Goal: Navigation & Orientation: Find specific page/section

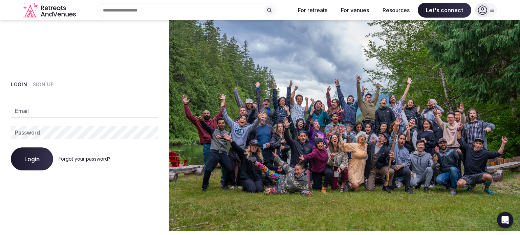
click at [93, 108] on input "Email" at bounding box center [85, 111] width 148 height 14
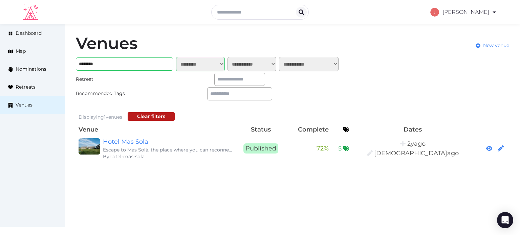
select select "*******"
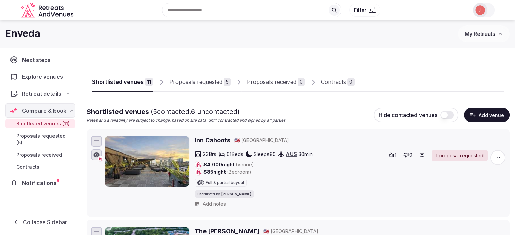
click at [21, 95] on div "Retreat details" at bounding box center [35, 94] width 51 height 8
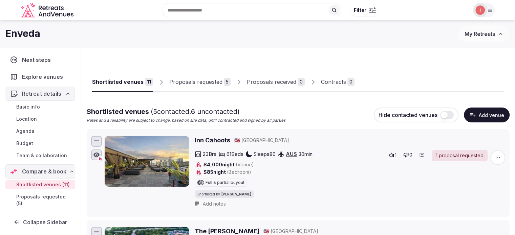
click at [30, 109] on span "Basic info" at bounding box center [28, 107] width 24 height 7
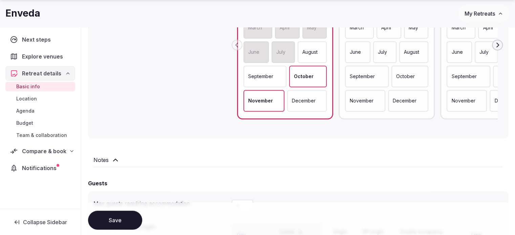
scroll to position [474, 0]
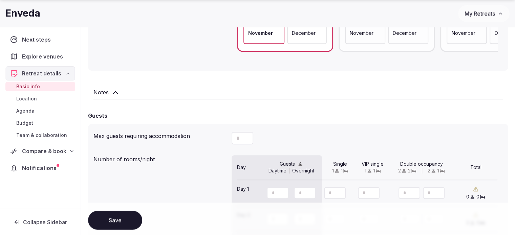
click at [107, 97] on div "Notes" at bounding box center [298, 94] width 420 height 22
click at [111, 94] on icon at bounding box center [115, 92] width 8 height 8
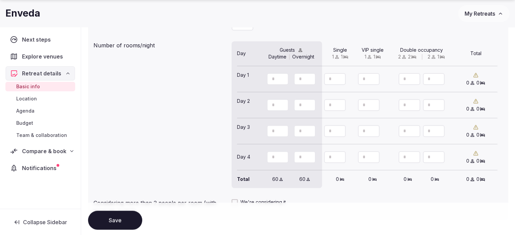
scroll to position [609, 0]
click at [37, 99] on link "Location" at bounding box center [40, 98] width 70 height 9
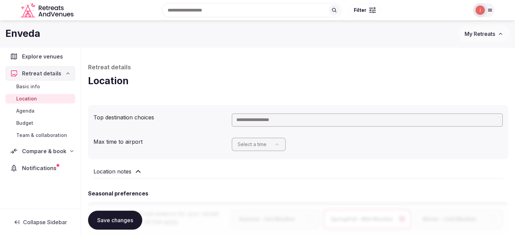
click at [15, 95] on div "Basic info Location Agenda Budget Team & collaboration" at bounding box center [40, 111] width 70 height 61
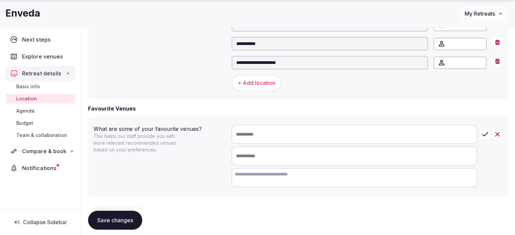
scroll to position [496, 0]
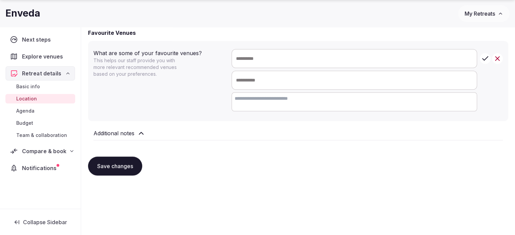
click at [44, 150] on span "Compare & book" at bounding box center [44, 151] width 44 height 8
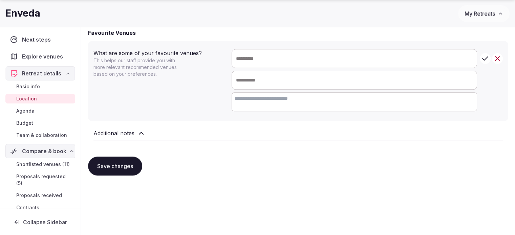
click at [47, 165] on span "Shortlisted venues (11)" at bounding box center [42, 164] width 53 height 7
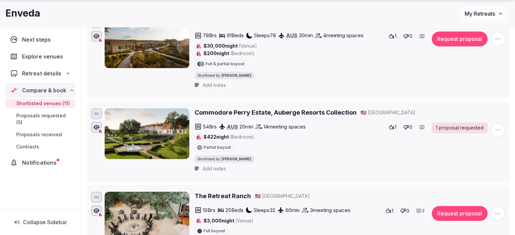
scroll to position [846, 0]
